Goal: Information Seeking & Learning: Learn about a topic

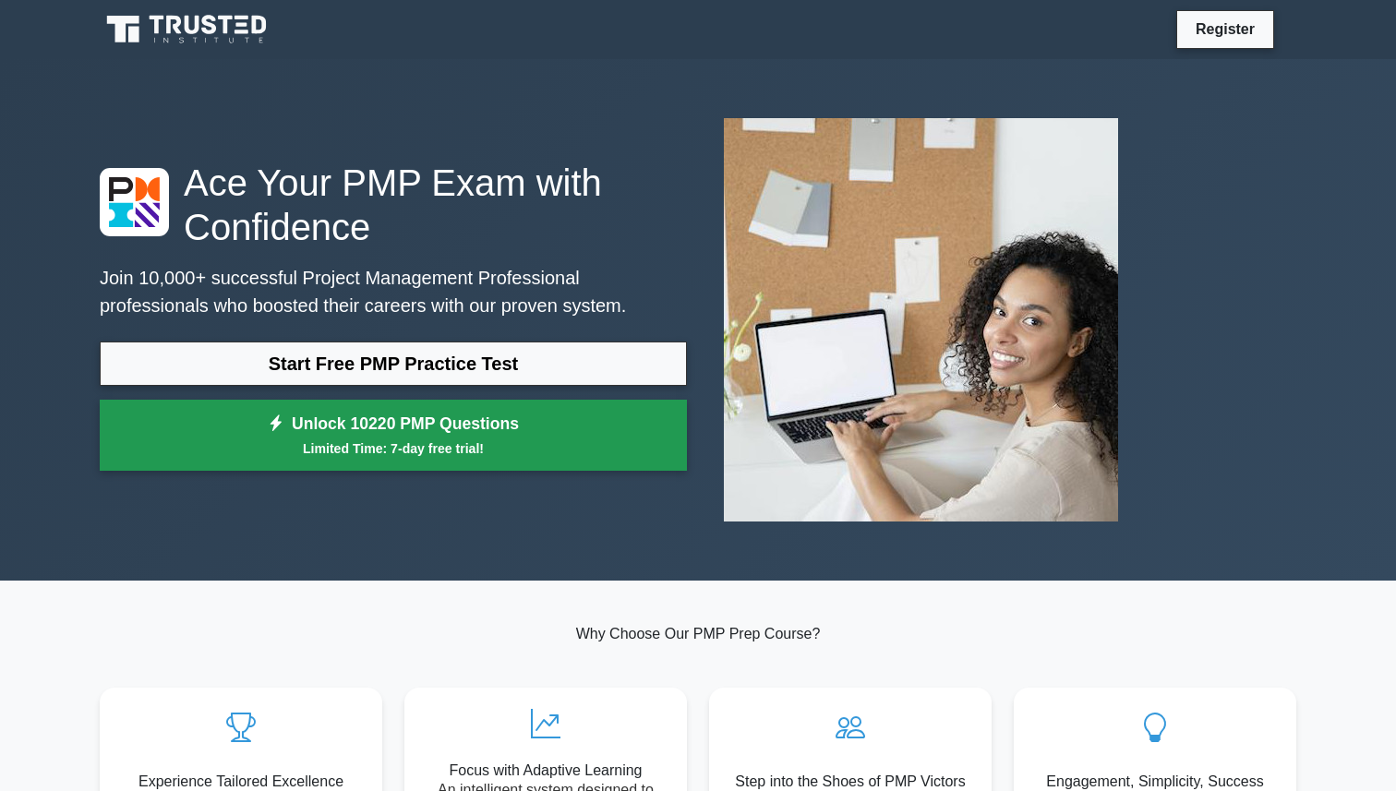
click at [497, 421] on link "Unlock 10220 PMP Questions Limited Time: 7-day free trial!" at bounding box center [393, 436] width 587 height 72
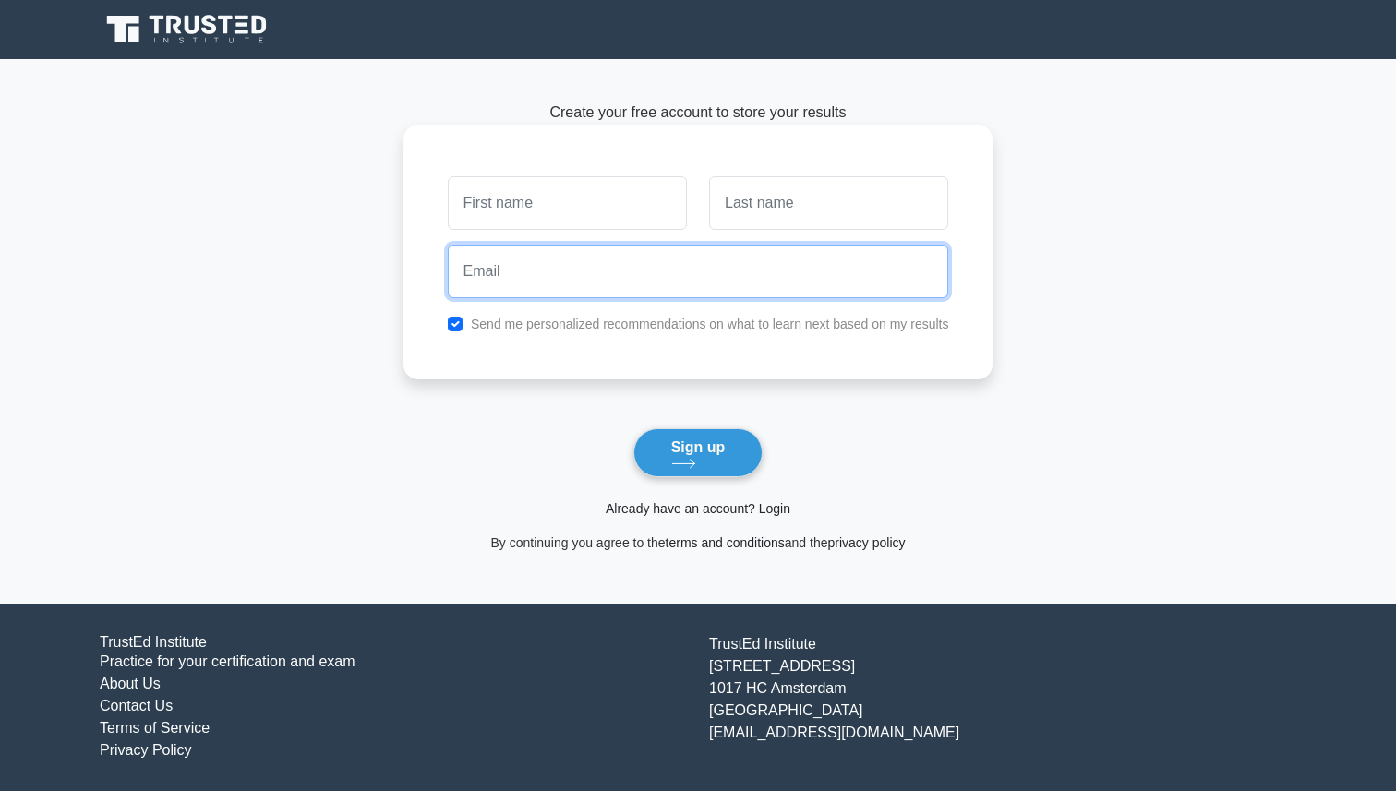
click at [577, 297] on input "email" at bounding box center [698, 272] width 501 height 54
paste input "rbulmer@rangkutimail.me"
type input "rbulmer@rangkutimail.me"
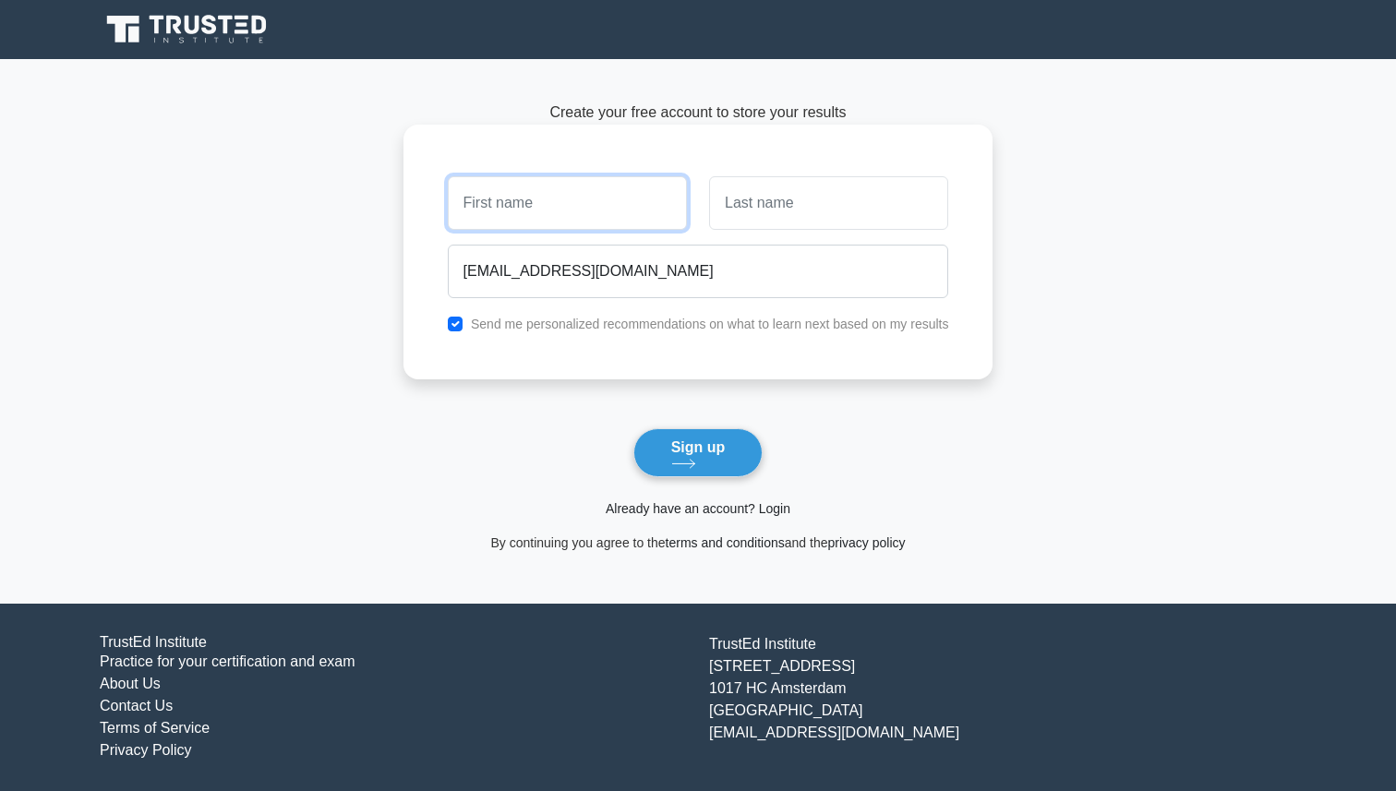
click at [552, 210] on input "text" at bounding box center [567, 203] width 239 height 54
type input "[PERSON_NAME]"
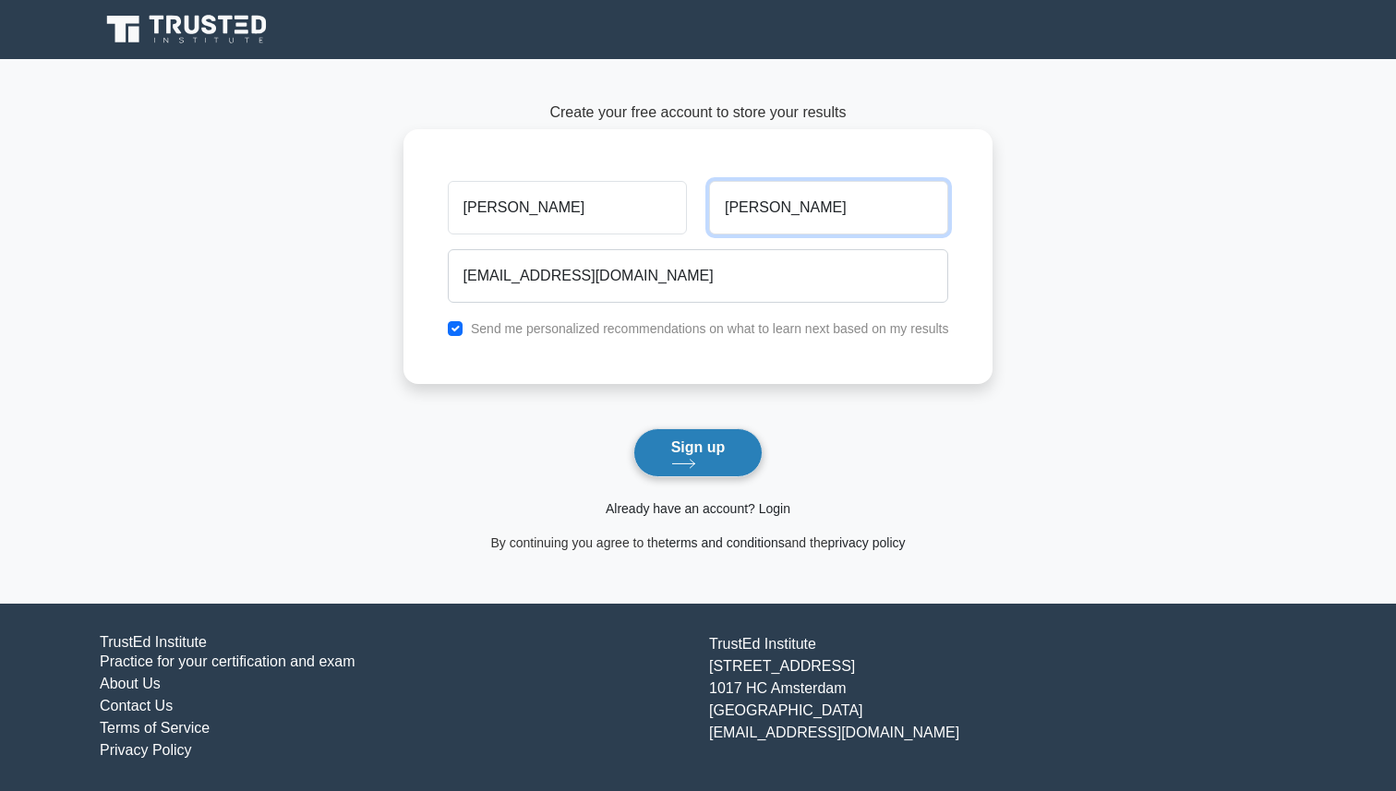
type input "Bulmer"
click at [714, 455] on button "Sign up" at bounding box center [699, 453] width 130 height 49
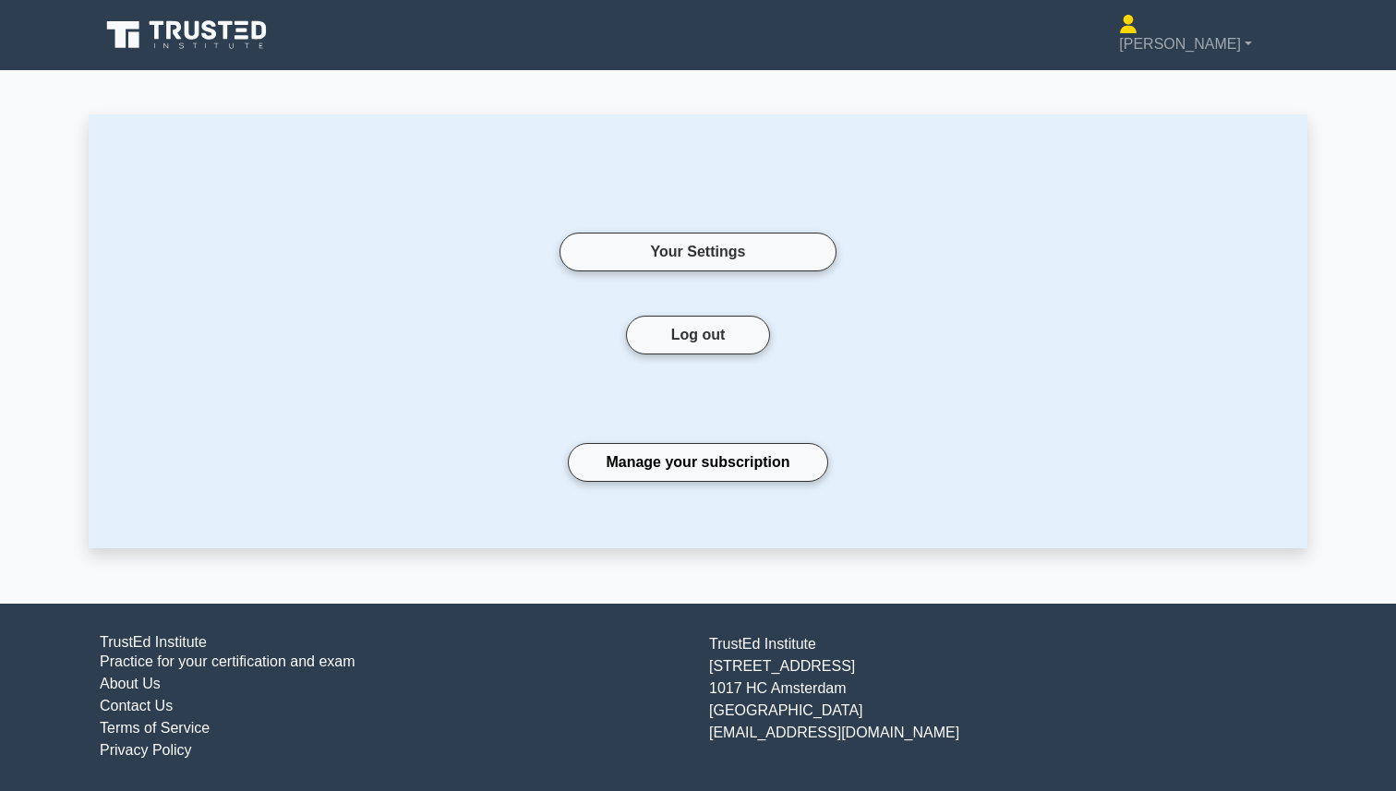
click at [175, 35] on icon at bounding box center [174, 30] width 15 height 18
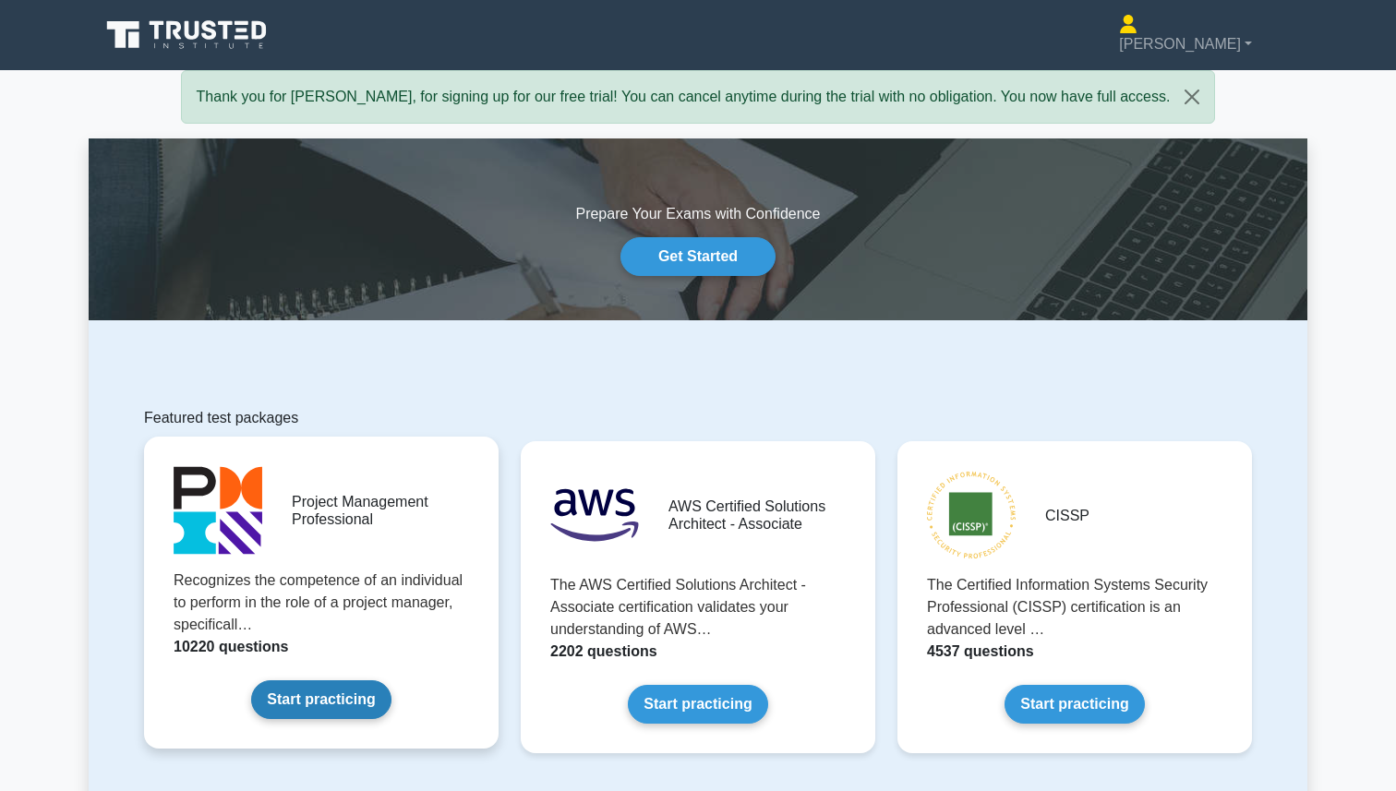
click at [308, 694] on link "Start practicing" at bounding box center [320, 700] width 139 height 39
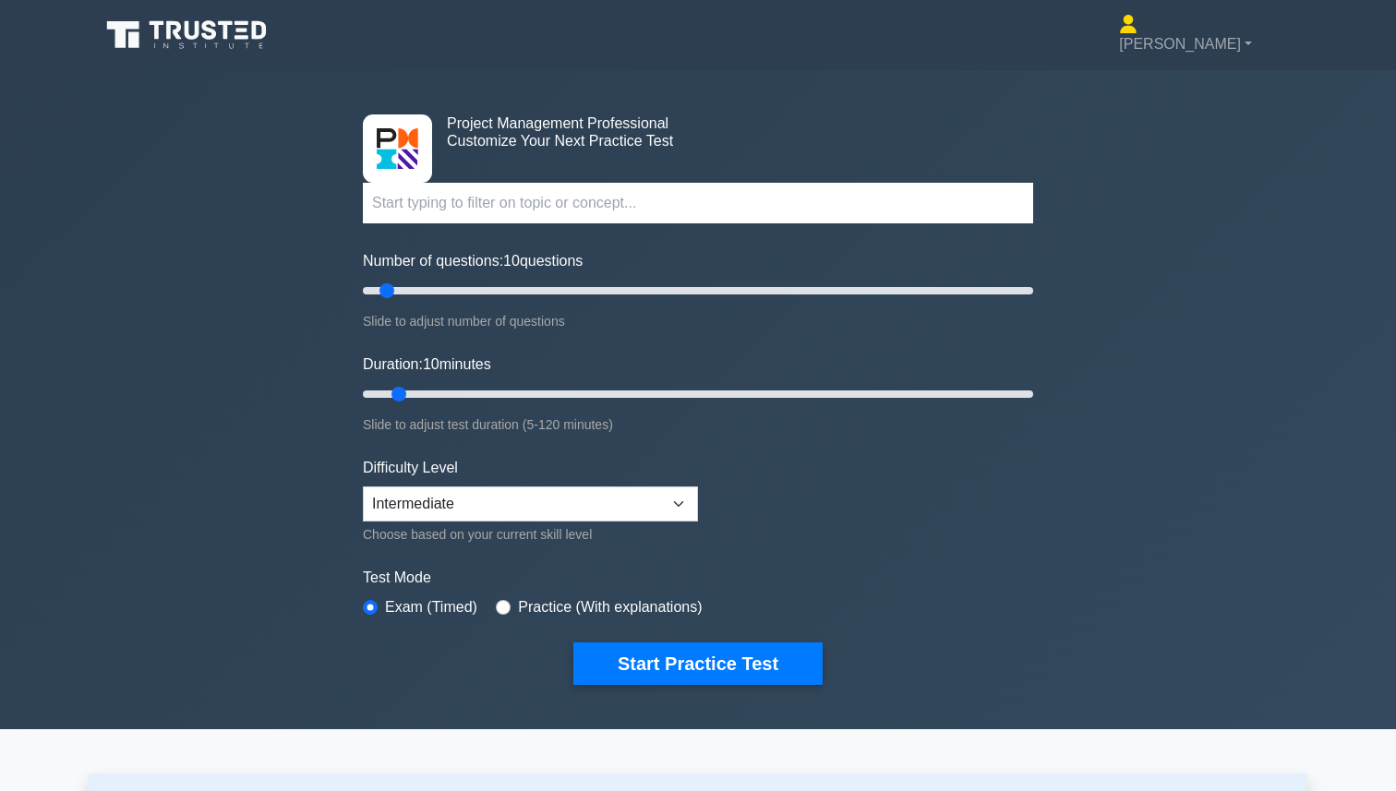
click at [516, 212] on input "text" at bounding box center [698, 203] width 670 height 41
click at [607, 192] on input "text" at bounding box center [698, 203] width 670 height 41
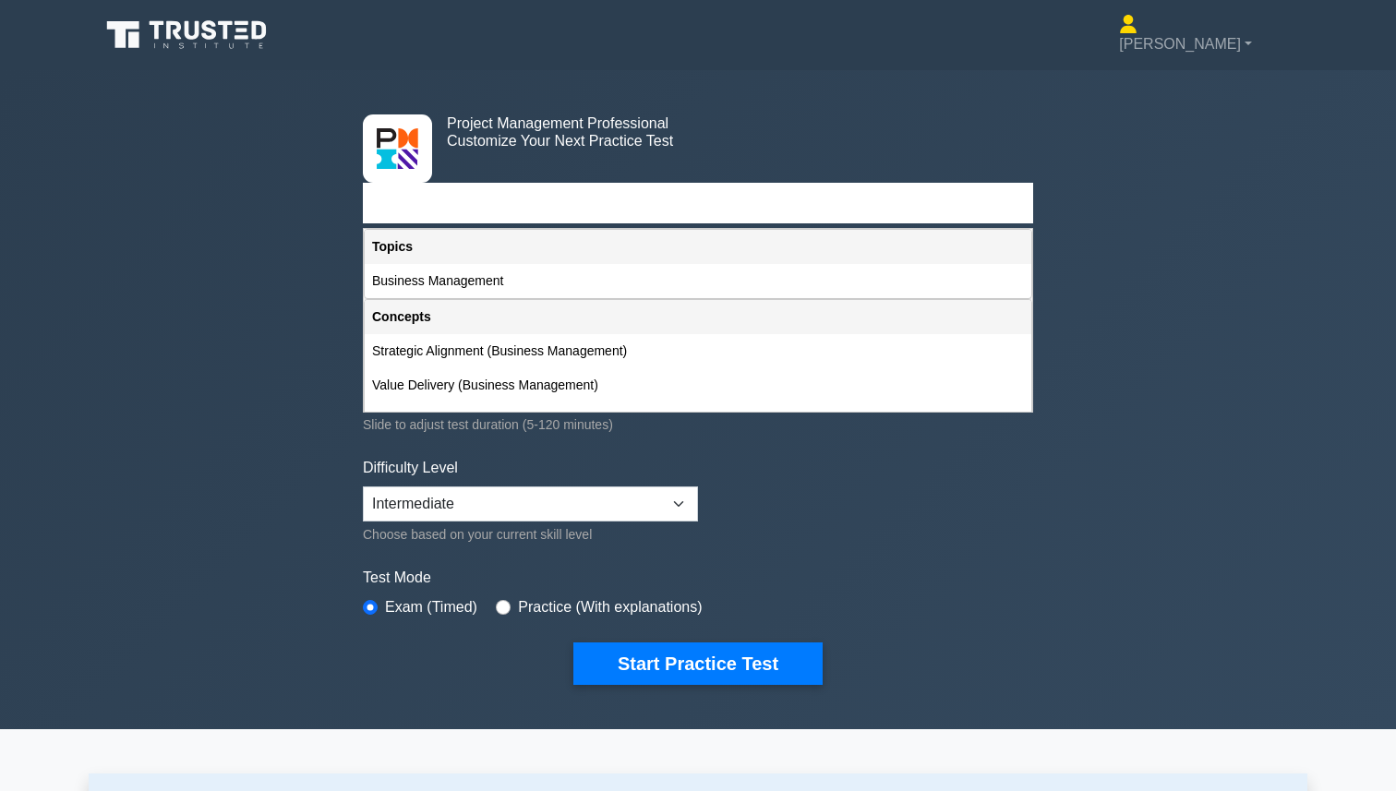
click at [480, 194] on input "bus" at bounding box center [698, 203] width 670 height 41
click at [461, 197] on input "bus" at bounding box center [698, 203] width 670 height 41
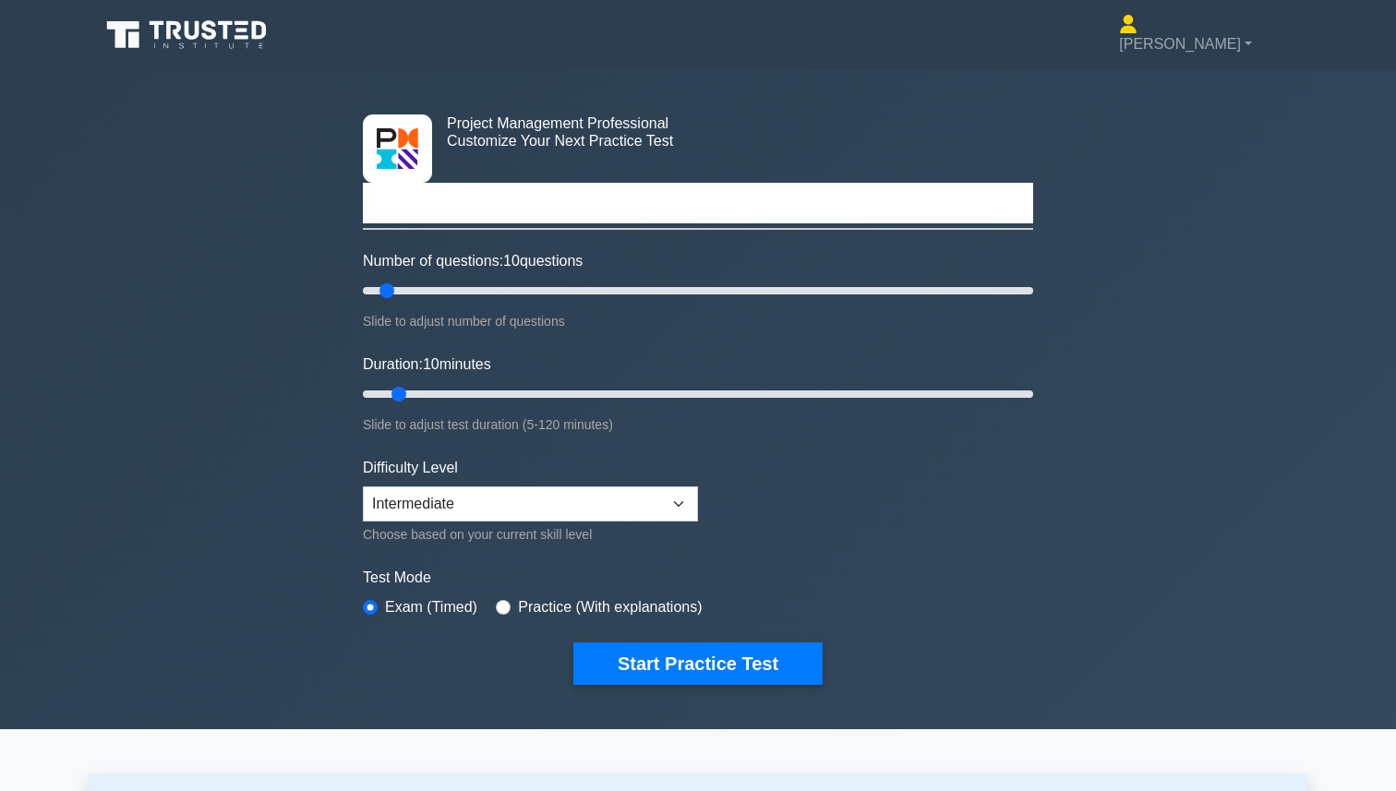
click at [461, 197] on input "busb" at bounding box center [698, 203] width 670 height 41
click at [437, 206] on input "busb" at bounding box center [698, 203] width 670 height 41
type input "busb"
click at [158, 228] on div "Project Management Professional Customize Your Next Practice Test busb Topics S…" at bounding box center [698, 399] width 1396 height 659
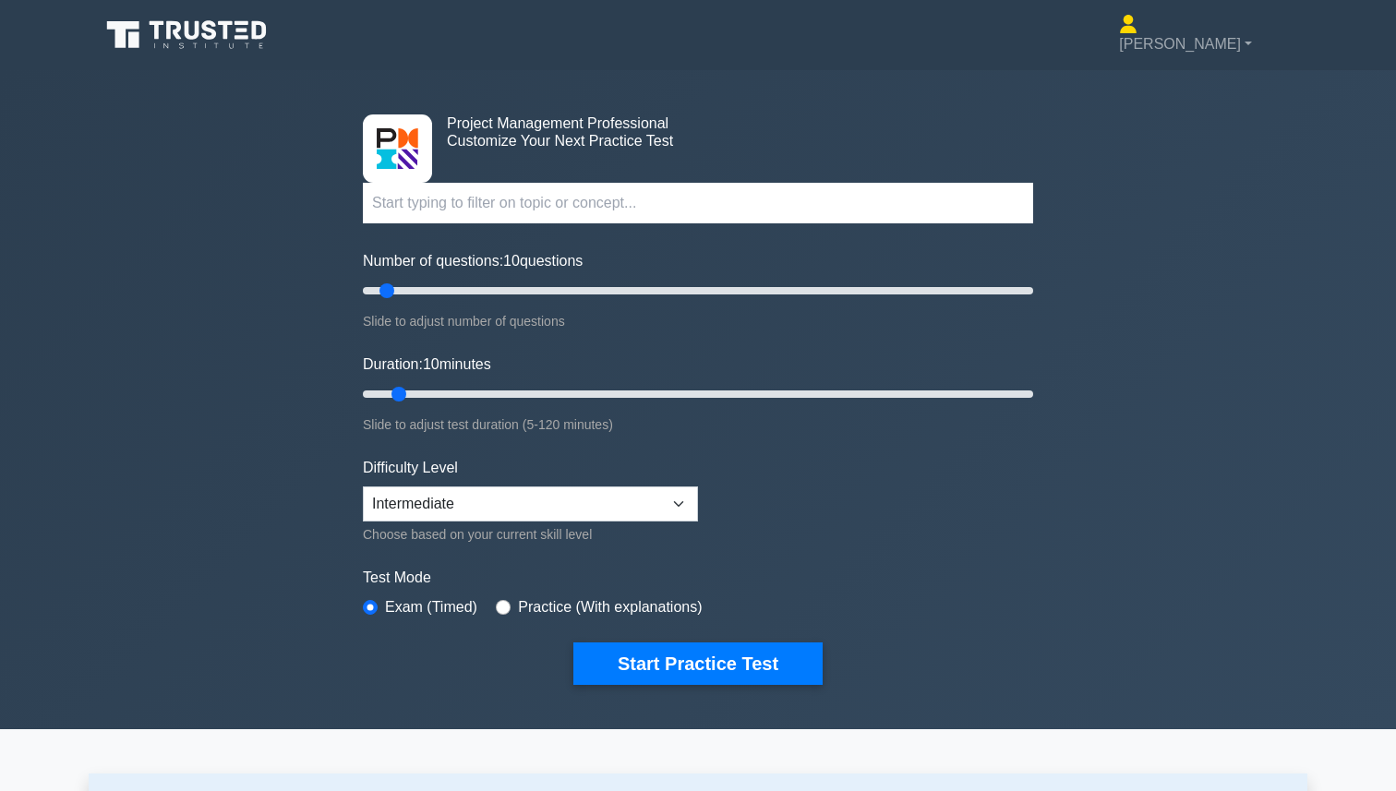
click at [377, 208] on input "text" at bounding box center [698, 203] width 670 height 41
click at [389, 208] on input "text" at bounding box center [698, 203] width 670 height 41
click at [436, 197] on input "text" at bounding box center [698, 203] width 670 height 41
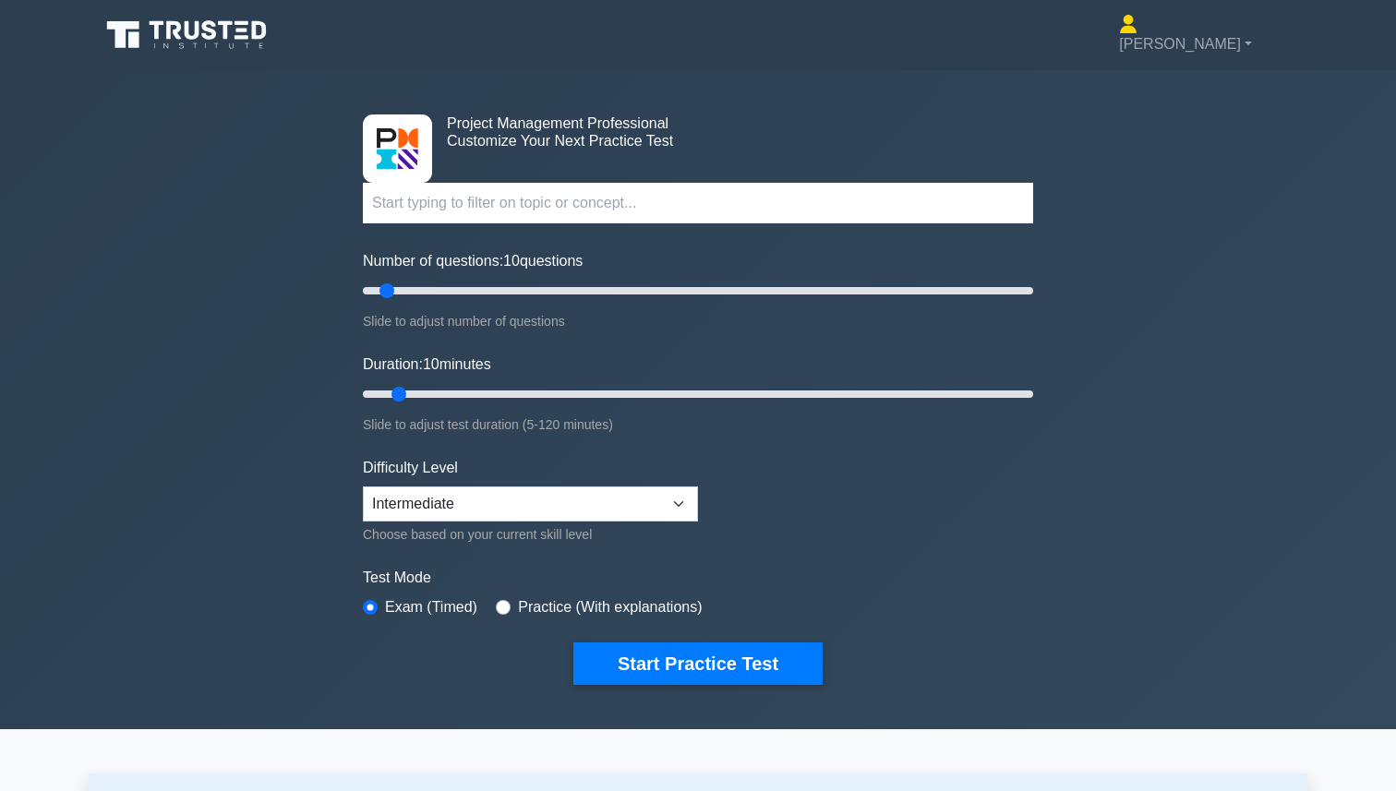
click at [474, 201] on input "text" at bounding box center [698, 203] width 670 height 41
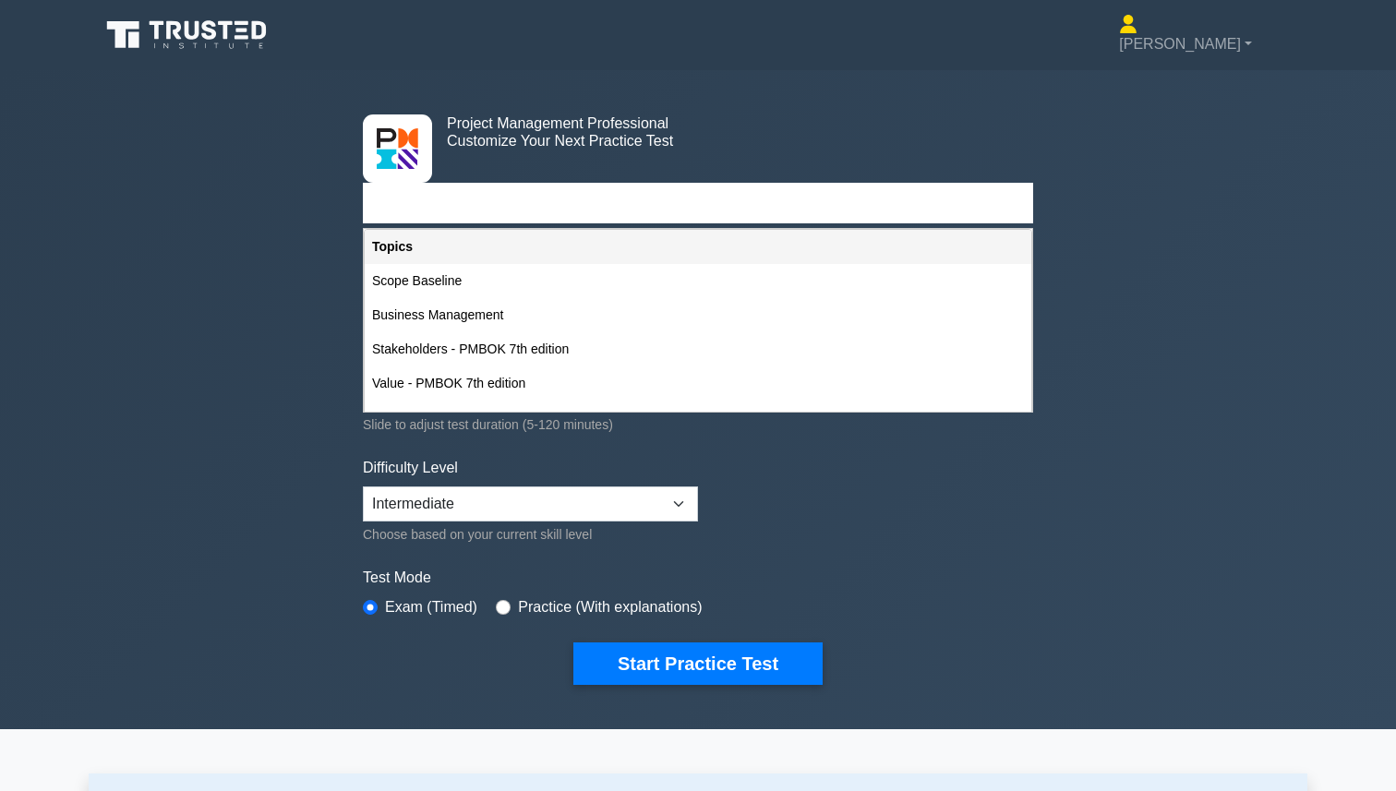
click at [440, 202] on input "b" at bounding box center [698, 203] width 670 height 41
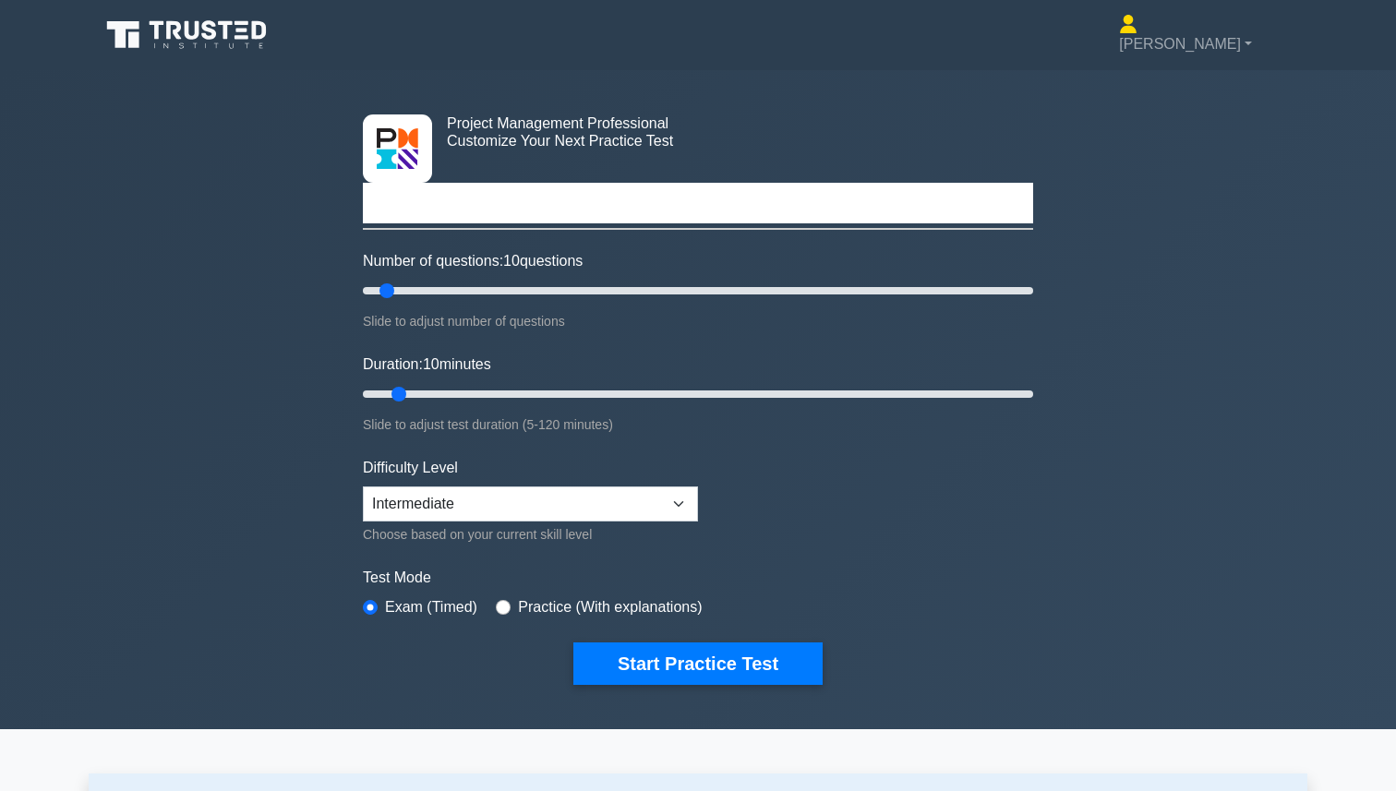
type input "businesss"
click at [182, 32] on icon at bounding box center [188, 35] width 177 height 35
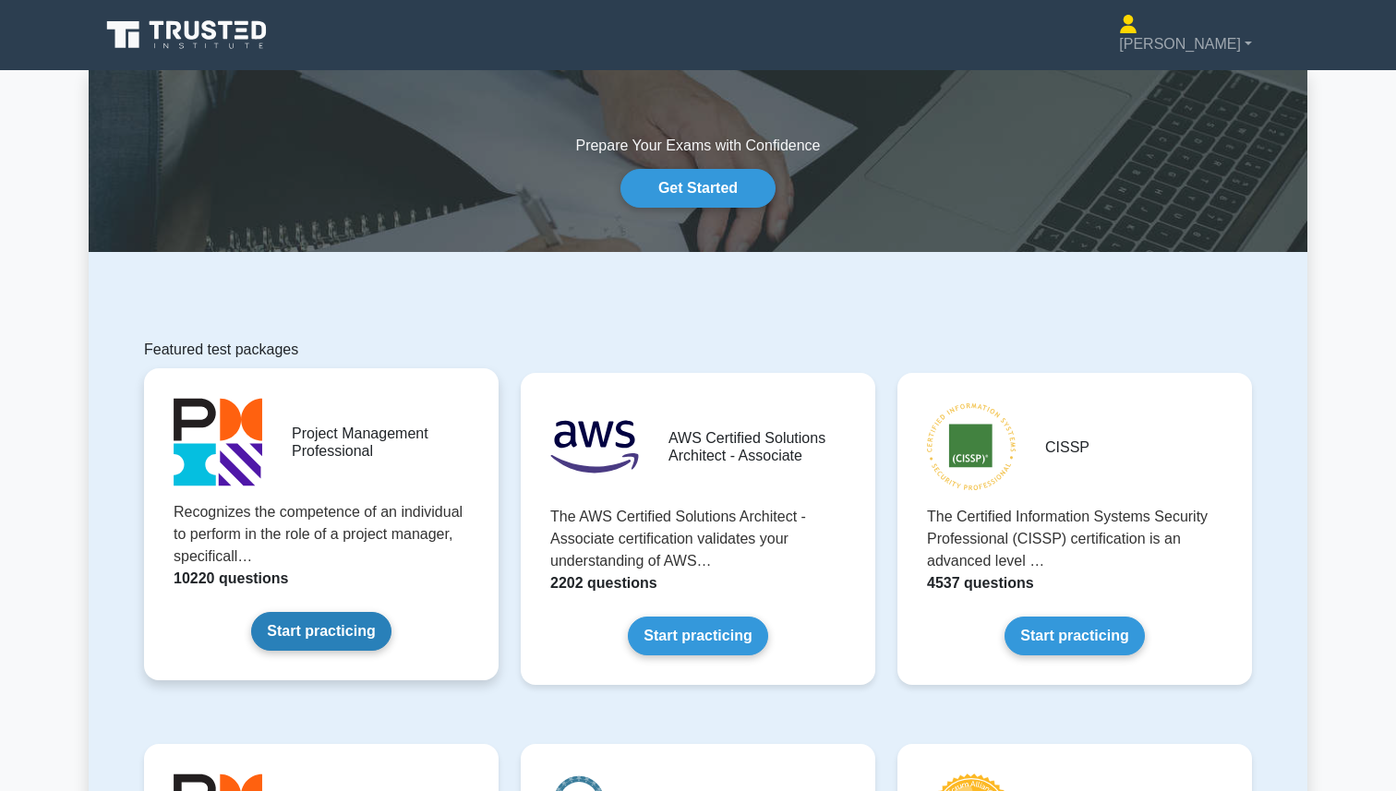
click at [296, 617] on link "Start practicing" at bounding box center [320, 631] width 139 height 39
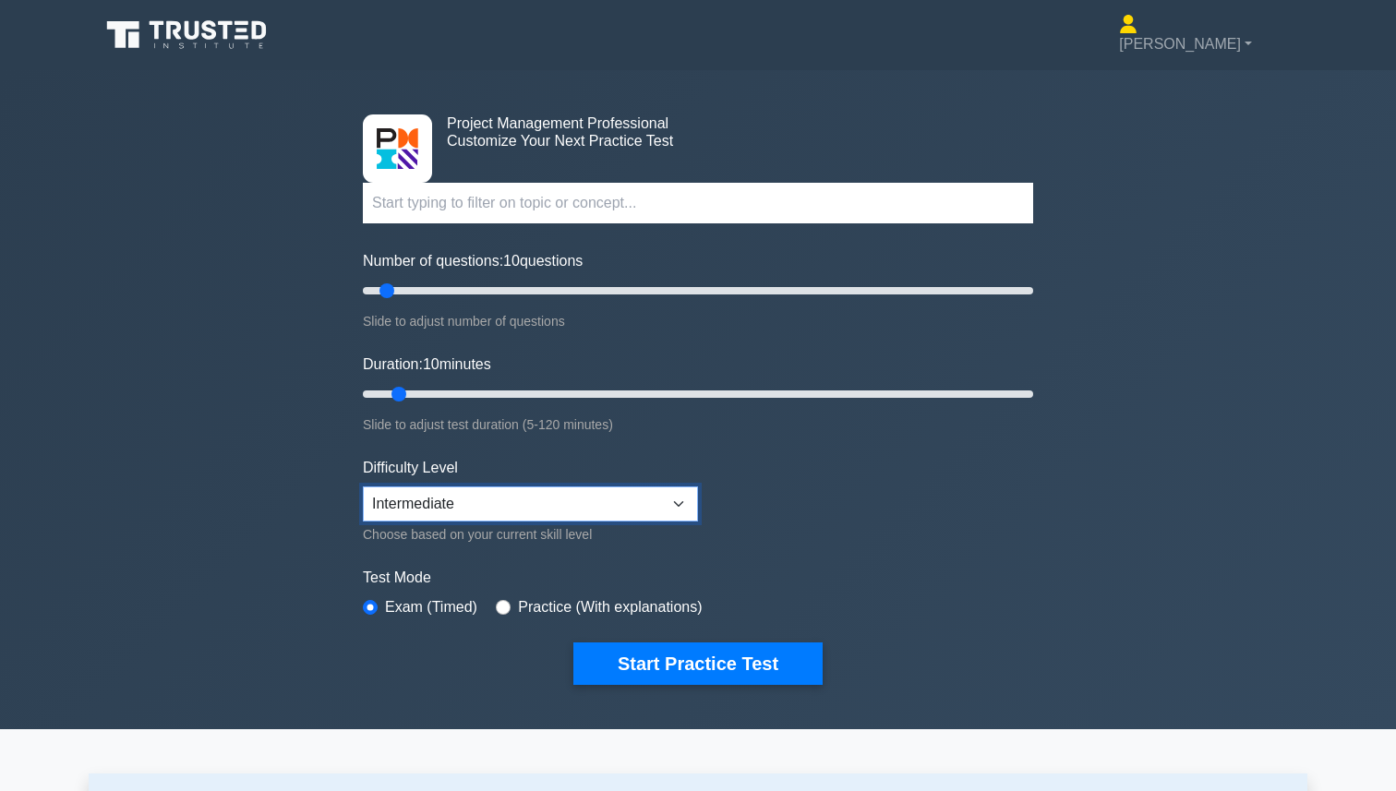
click at [470, 500] on select "Beginner Intermediate Expert" at bounding box center [530, 504] width 335 height 35
select select "expert"
click at [363, 487] on select "Beginner Intermediate Expert" at bounding box center [530, 504] width 335 height 35
